Goal: Task Accomplishment & Management: Use online tool/utility

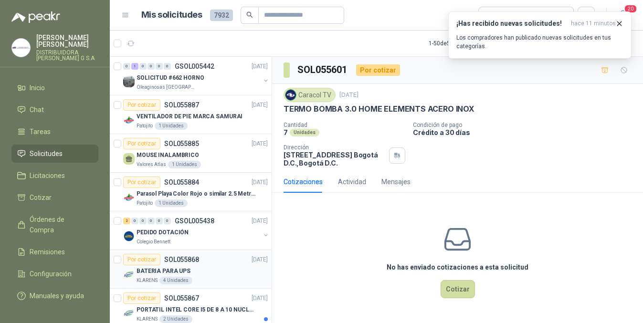
click at [392, 241] on div "No has enviado cotizaciones a esta solicitud Cotizar" at bounding box center [457, 261] width 371 height 122
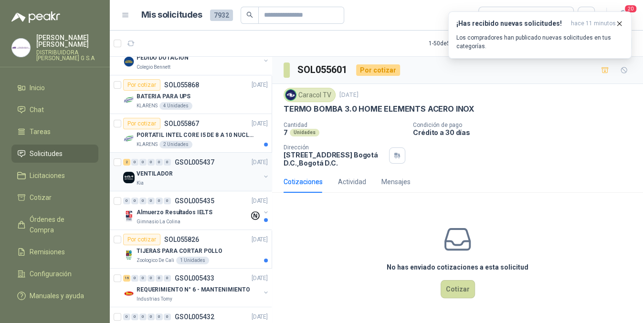
click at [204, 174] on div "VENTILADOR" at bounding box center [198, 173] width 124 height 11
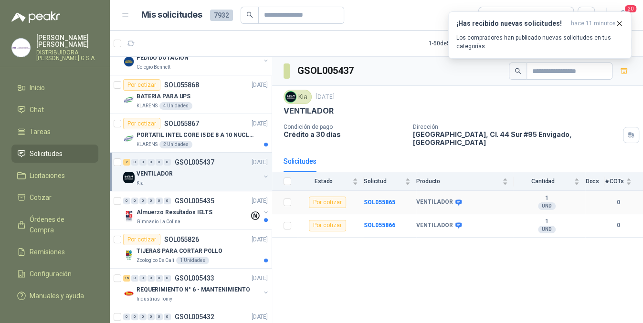
click at [459, 201] on div "VENTILADOR" at bounding box center [462, 202] width 92 height 8
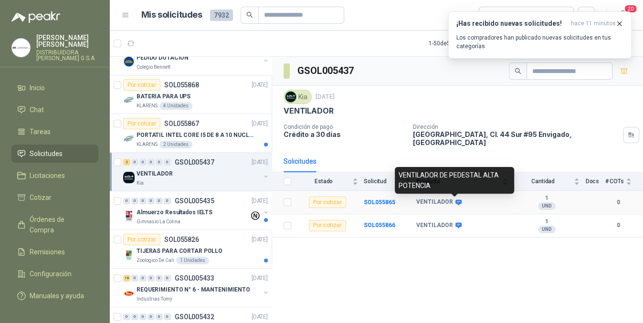
click at [458, 201] on icon at bounding box center [458, 202] width 6 height 6
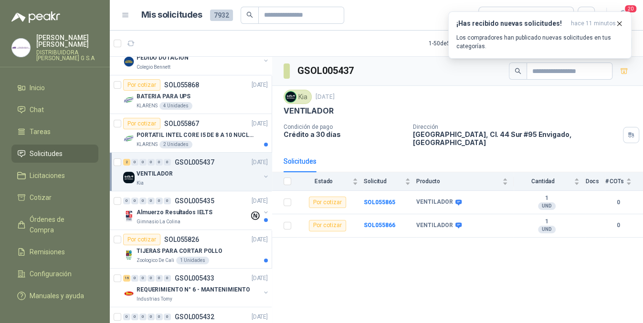
click at [440, 269] on div "GSOL005437 Kia [DATE] VENTILADOR Condición de pago Crédito a 30 días Dirección …" at bounding box center [457, 192] width 371 height 270
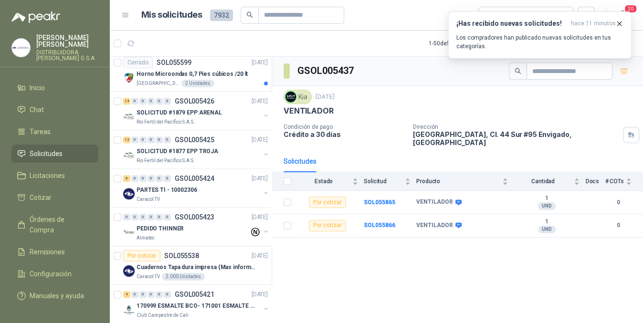
scroll to position [874, 0]
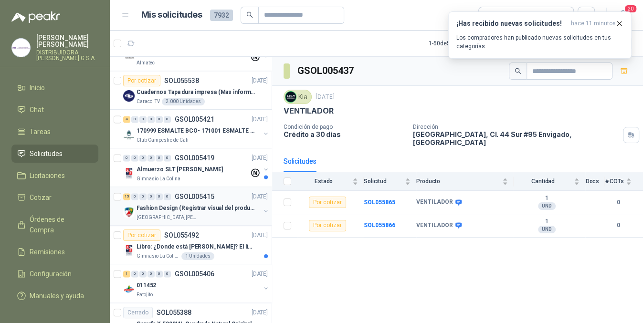
click at [229, 214] on div "[GEOGRAPHIC_DATA][PERSON_NAME]" at bounding box center [198, 218] width 124 height 8
